Goal: Task Accomplishment & Management: Use online tool/utility

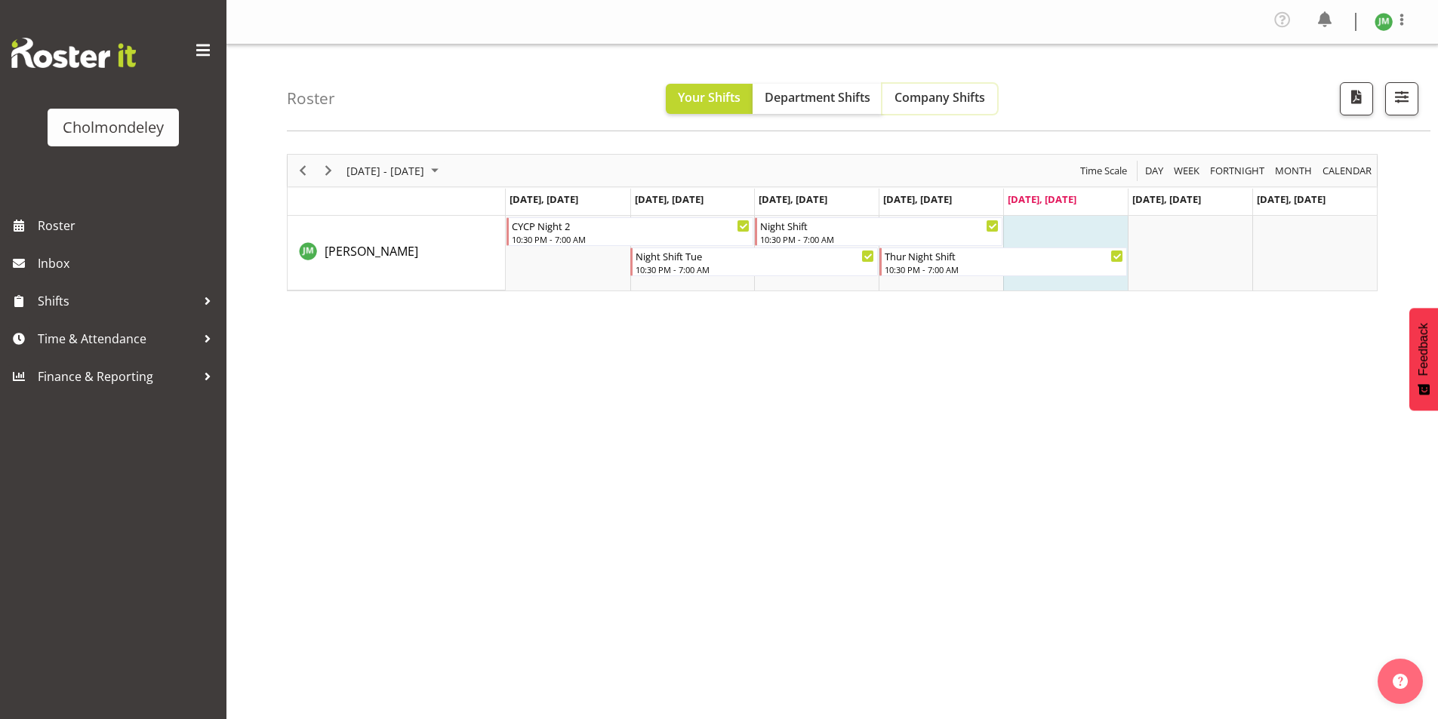
click at [970, 96] on span "Company Shifts" at bounding box center [940, 97] width 91 height 17
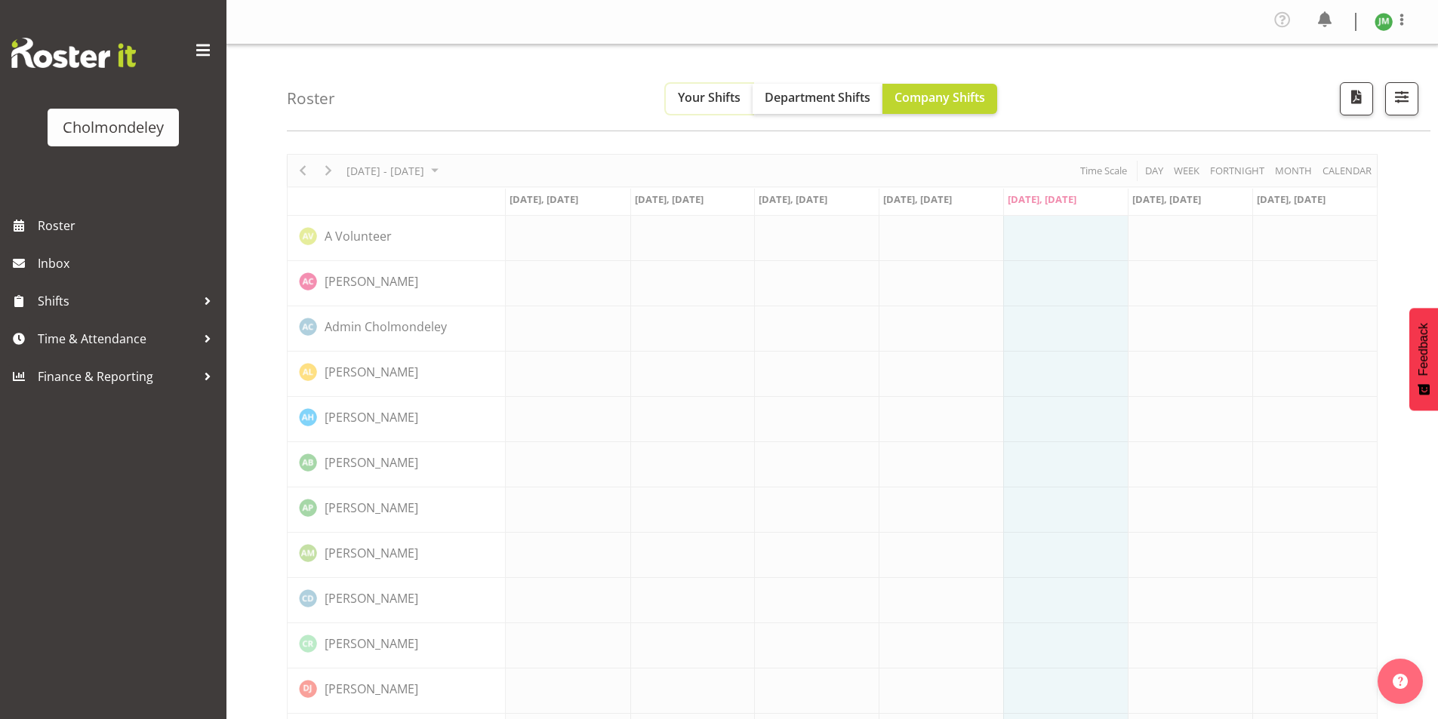
click at [731, 106] on button "Your Shifts" at bounding box center [709, 99] width 87 height 30
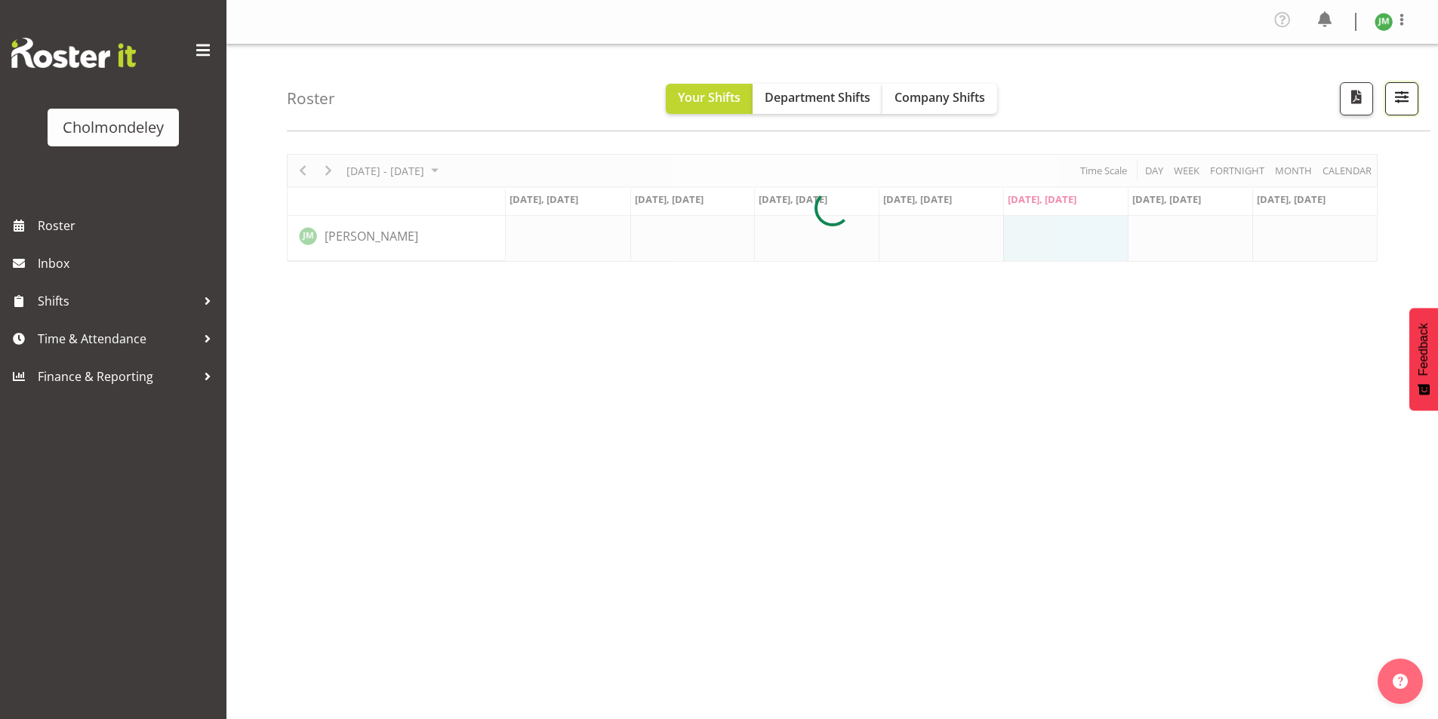
click at [1404, 112] on button "button" at bounding box center [1401, 98] width 33 height 33
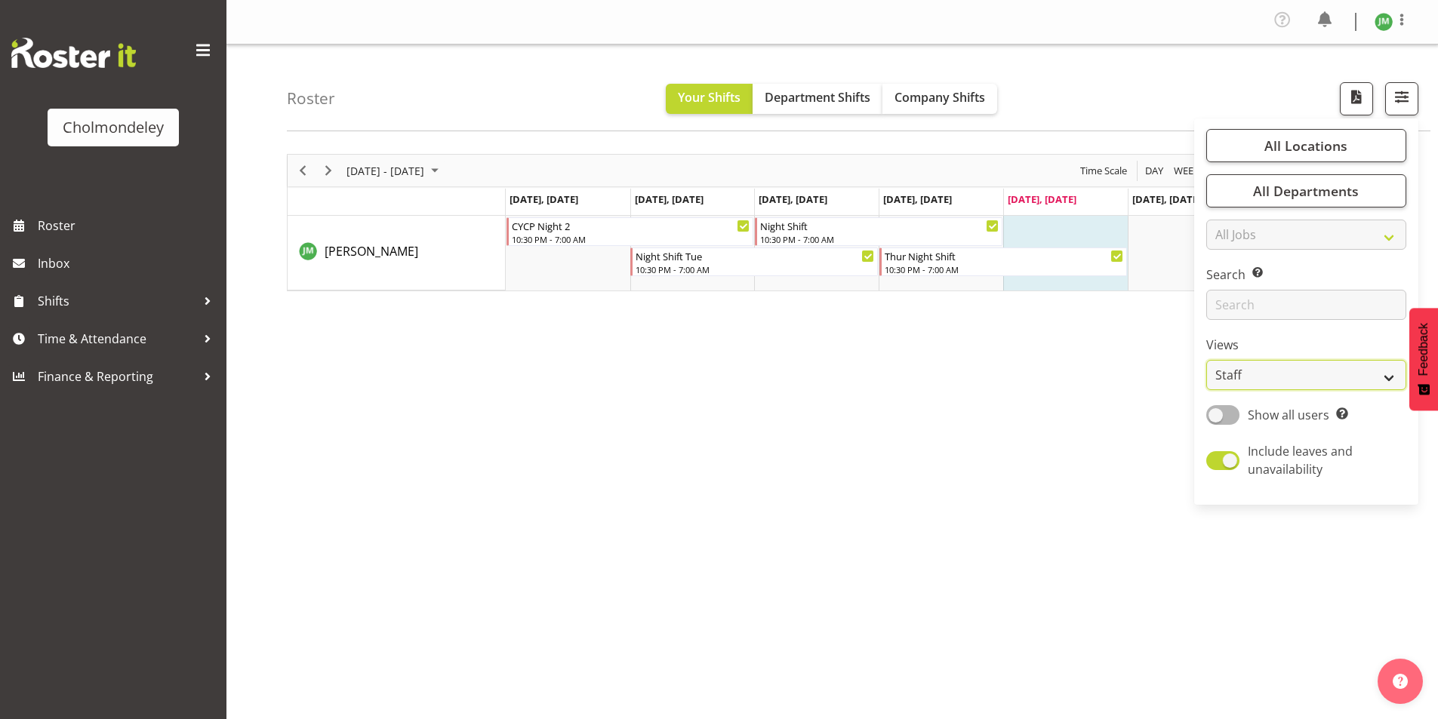
click at [1354, 368] on select "Staff Role Shift - Horizontal Shift - Vertical Staff - Location" at bounding box center [1306, 375] width 200 height 30
select select "shift"
click at [1207, 360] on select "Staff Role Shift - Horizontal Shift - Vertical Staff - Location" at bounding box center [1306, 375] width 200 height 30
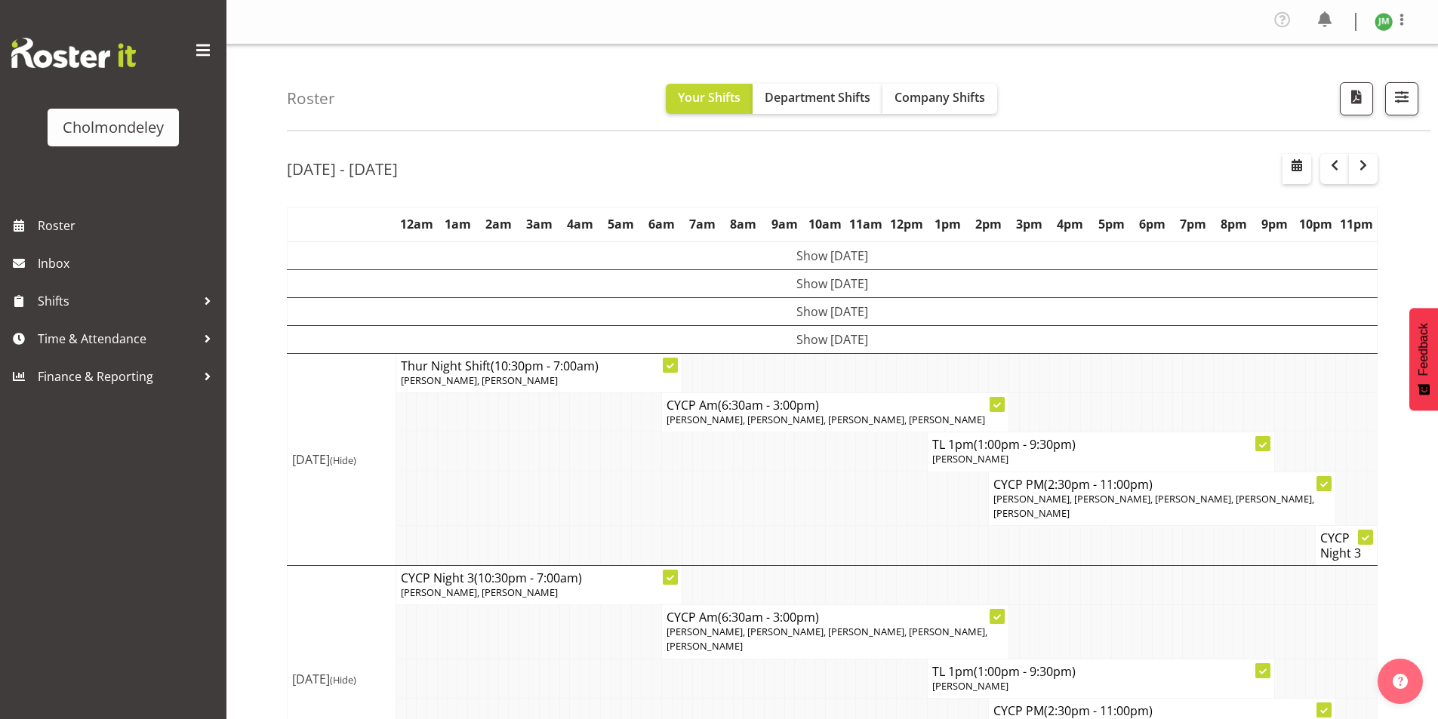
click at [590, 440] on td at bounding box center [595, 452] width 11 height 39
